Goal: Check status: Check status

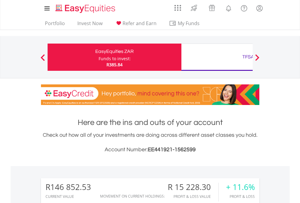
scroll to position [58, 95]
click at [99, 57] on div "Funds to invest:" at bounding box center [115, 59] width 32 height 6
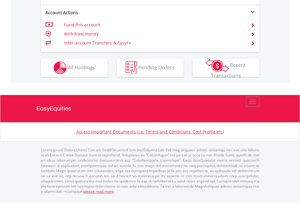
scroll to position [593, 0]
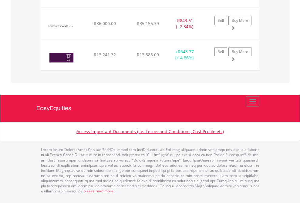
scroll to position [58, 95]
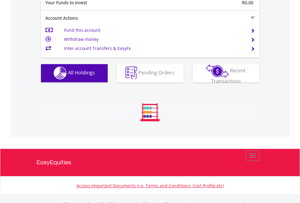
scroll to position [600, 0]
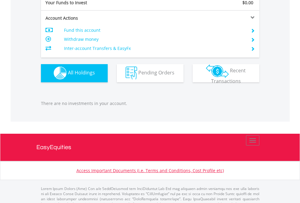
scroll to position [600, 0]
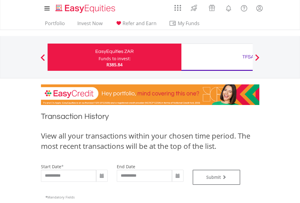
type input "**********"
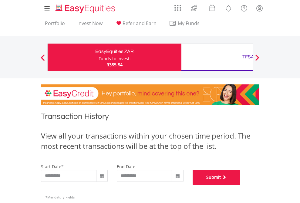
click at [240, 185] on button "Submit" at bounding box center [217, 177] width 48 height 15
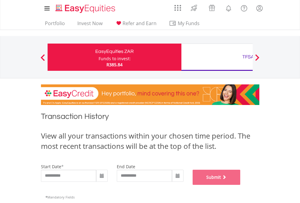
scroll to position [246, 0]
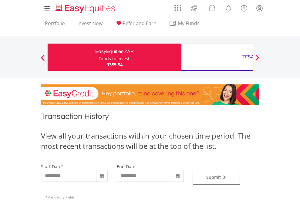
click at [217, 57] on div "TFSA" at bounding box center [248, 57] width 126 height 8
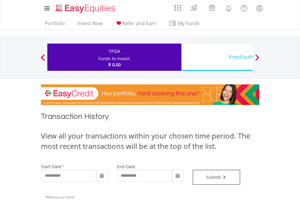
type input "**********"
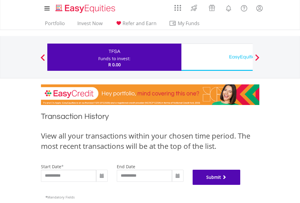
click at [240, 185] on button "Submit" at bounding box center [217, 177] width 48 height 15
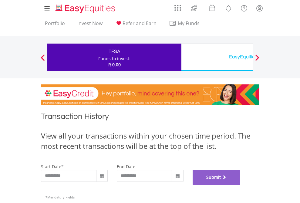
scroll to position [246, 0]
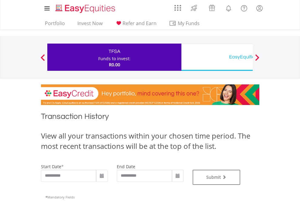
click at [217, 57] on div "EasyEquities USD" at bounding box center [248, 57] width 126 height 8
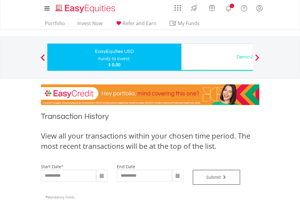
type input "**********"
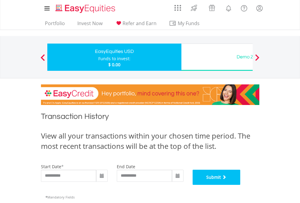
click at [240, 185] on button "Submit" at bounding box center [217, 177] width 48 height 15
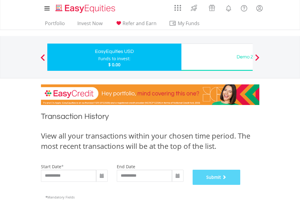
scroll to position [246, 0]
